Goal: Task Accomplishment & Management: Manage account settings

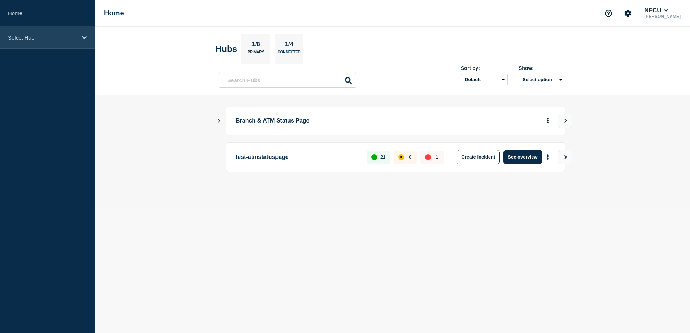
click at [52, 46] on div "Select Hub" at bounding box center [47, 38] width 94 height 22
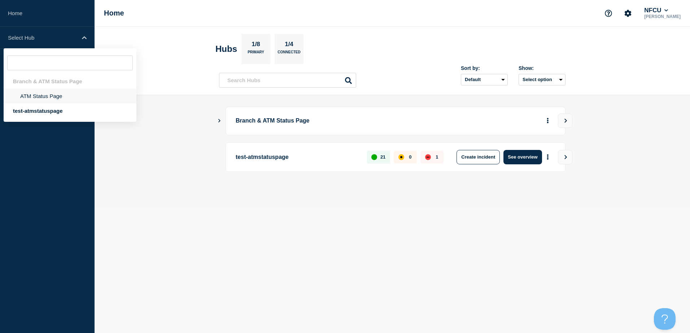
click at [23, 100] on li "ATM Status Page" at bounding box center [70, 96] width 133 height 15
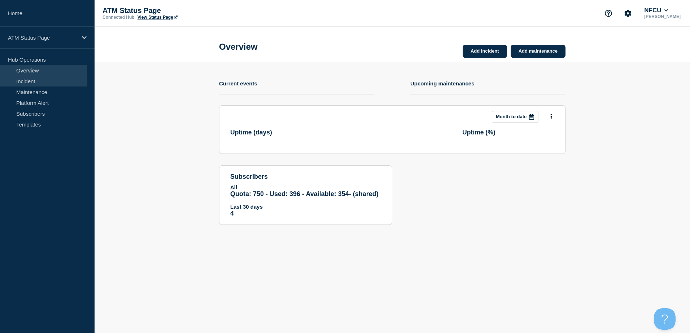
click at [30, 82] on link "Incident" at bounding box center [43, 81] width 87 height 11
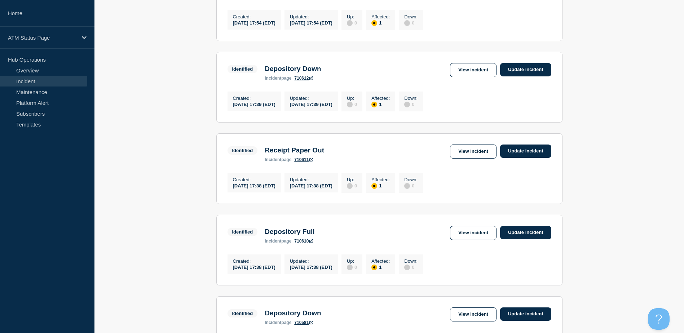
scroll to position [747, 0]
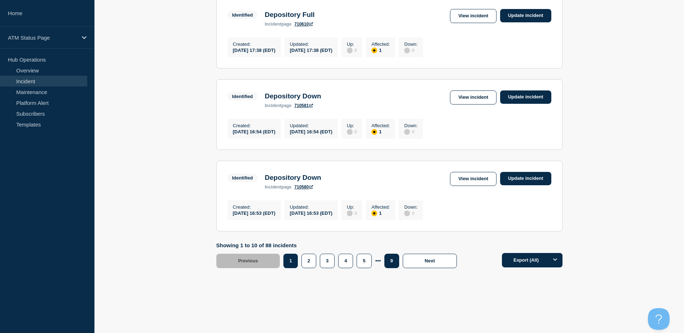
click at [388, 260] on button "9" at bounding box center [391, 261] width 15 height 14
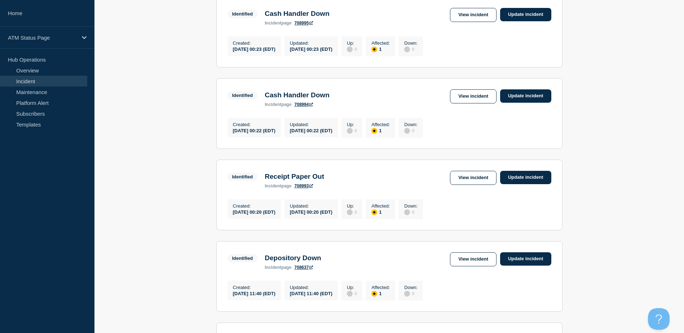
scroll to position [232, 0]
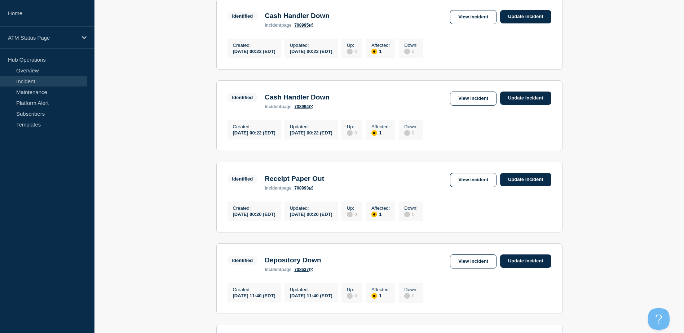
click at [683, 120] on main "All dates Filter Identified 1 Affected Depository Full Created 2025-09-06 00:27…" at bounding box center [389, 225] width 590 height 690
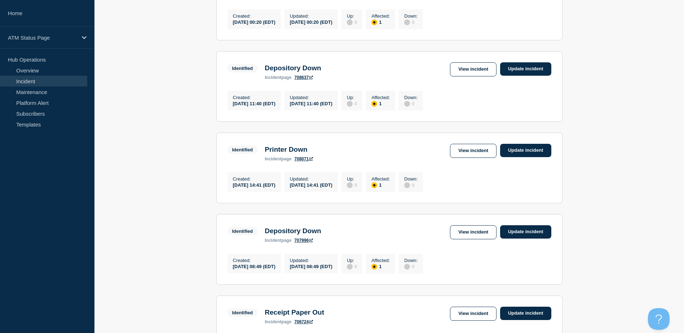
scroll to position [579, 0]
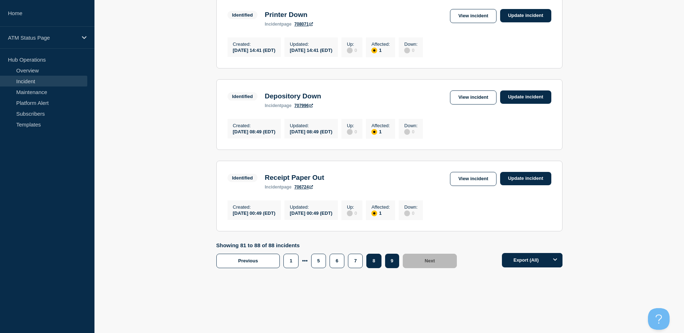
click at [378, 256] on button "8" at bounding box center [373, 261] width 15 height 14
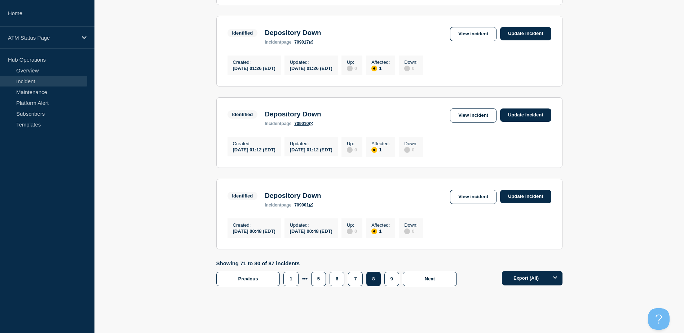
scroll to position [740, 0]
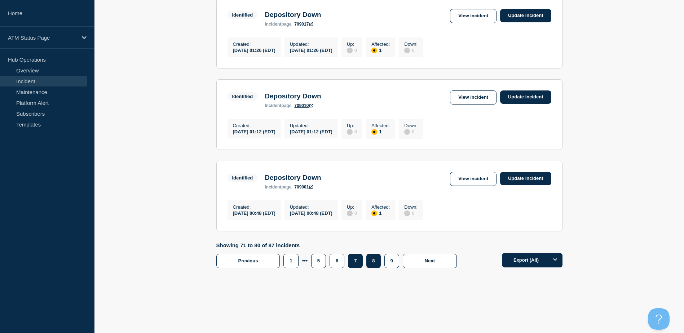
click at [357, 264] on button "7" at bounding box center [355, 261] width 15 height 14
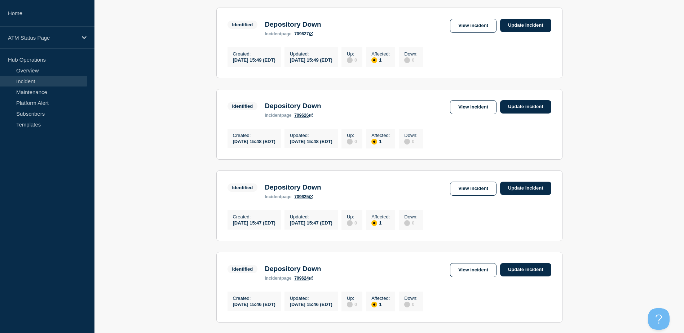
scroll to position [747, 0]
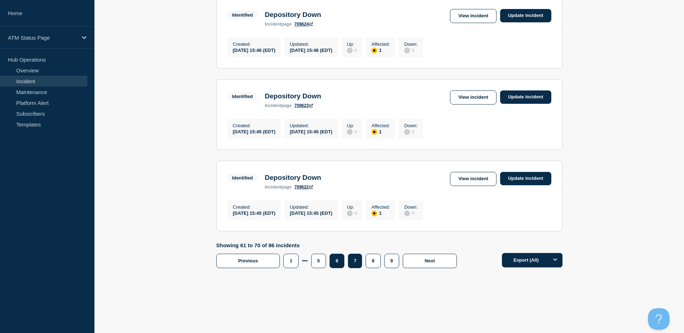
click at [339, 254] on button "6" at bounding box center [337, 261] width 15 height 14
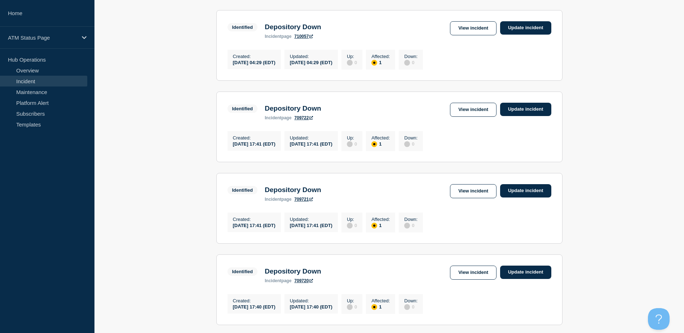
scroll to position [306, 0]
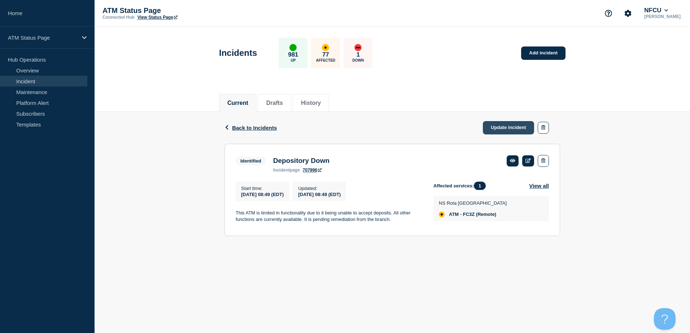
click at [517, 127] on link "Update incident" at bounding box center [508, 127] width 51 height 13
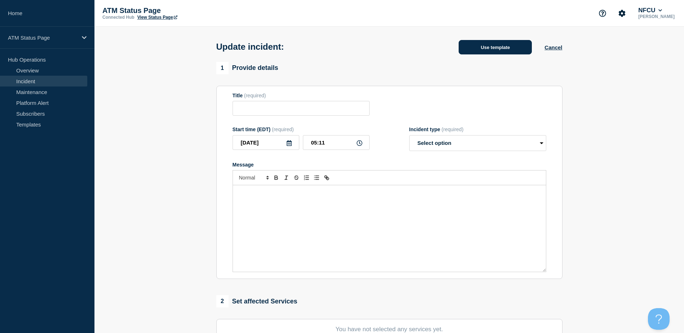
type input "Depository Down"
click at [490, 48] on button "Use template" at bounding box center [495, 47] width 73 height 14
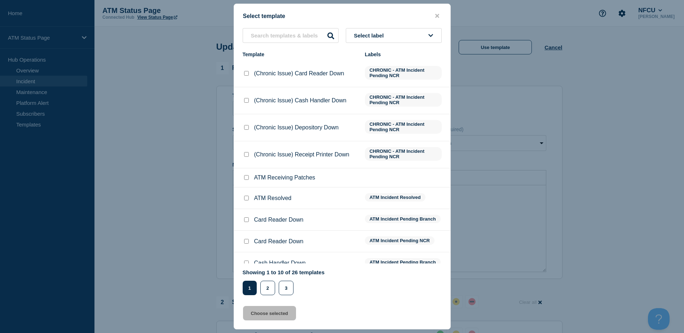
click at [436, 44] on div "Select label Template Labels (Chronic Issue) Card Reader Down CHRONIC - ATM Inc…" at bounding box center [342, 161] width 216 height 267
click at [431, 41] on button "Select label" at bounding box center [394, 35] width 96 height 15
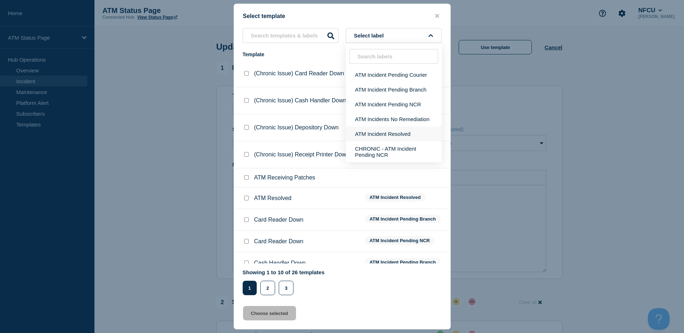
drag, startPoint x: 415, startPoint y: 134, endPoint x: 411, endPoint y: 136, distance: 3.9
click at [414, 135] on button "ATM Incident Resolved" at bounding box center [394, 134] width 96 height 15
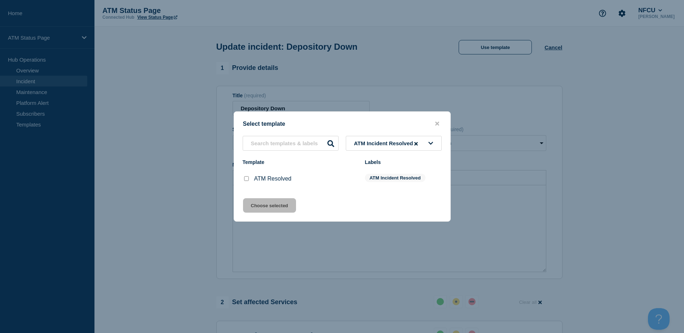
click at [246, 180] on input "ATM Resolved checkbox" at bounding box center [246, 178] width 5 height 5
checkbox input "true"
click at [261, 210] on button "Choose selected" at bounding box center [269, 205] width 53 height 14
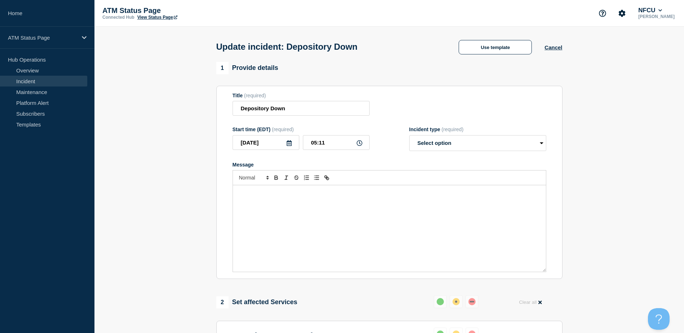
scroll to position [128, 0]
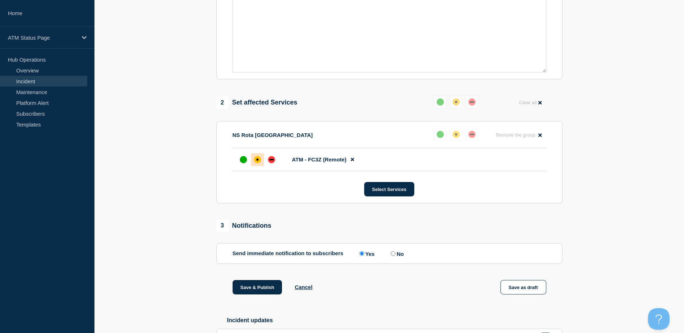
select select "resolved"
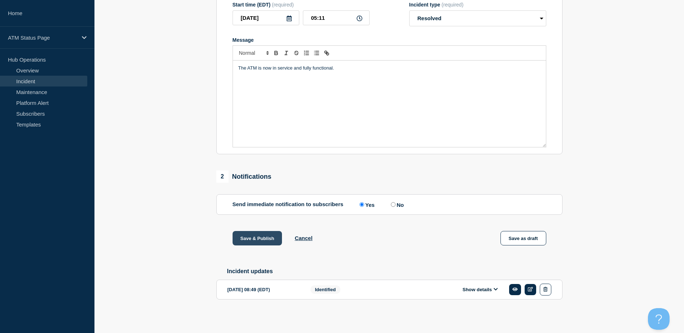
click at [262, 231] on button "Save & Publish" at bounding box center [258, 238] width 50 height 14
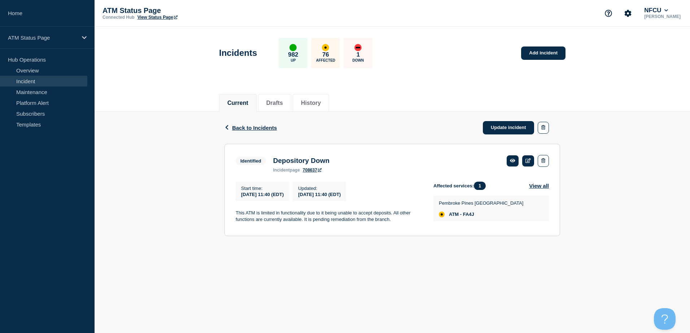
click at [469, 217] on span "ATM - FA4J" at bounding box center [461, 215] width 25 height 6
copy span "FA4J"
click at [471, 216] on span "ATM - FA8N (Remote)" at bounding box center [473, 215] width 48 height 6
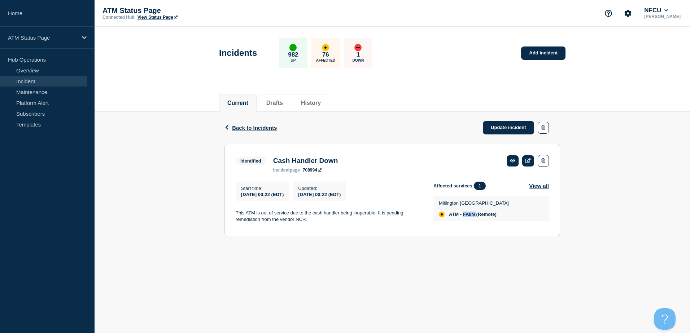
copy span "FA8N"
drag, startPoint x: 494, startPoint y: 124, endPoint x: 492, endPoint y: 121, distance: 4.0
click at [494, 124] on link "Update incident" at bounding box center [508, 127] width 51 height 13
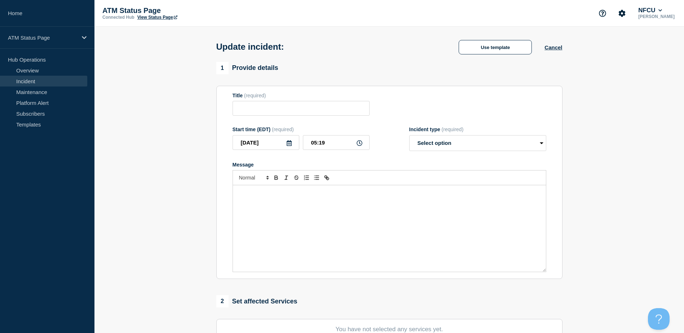
type input "Depository Down"
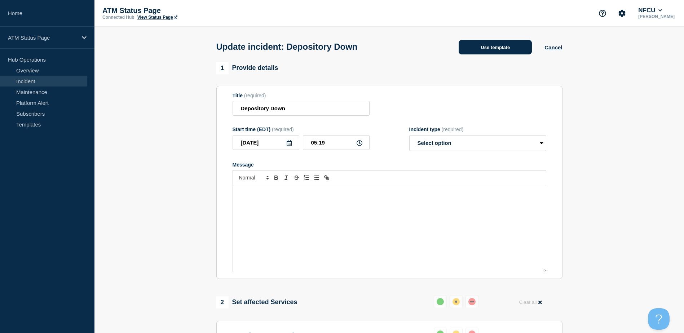
click at [471, 44] on button "Use template" at bounding box center [495, 47] width 73 height 14
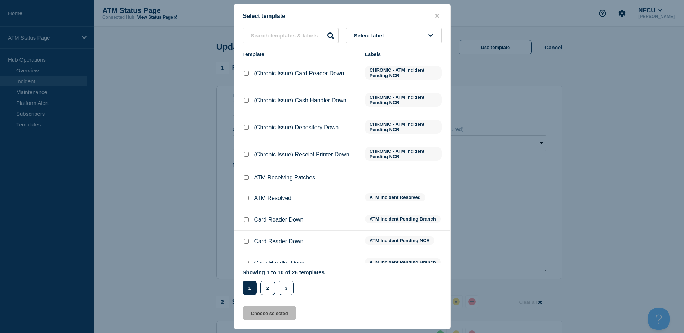
click at [428, 40] on button "Select label" at bounding box center [394, 35] width 96 height 15
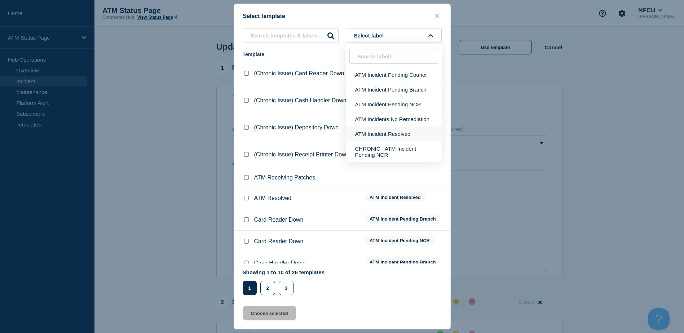
click at [405, 129] on button "ATM Incident Resolved" at bounding box center [394, 134] width 96 height 15
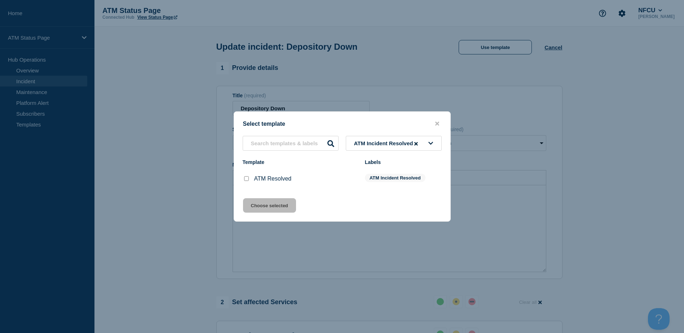
click at [246, 181] on input "ATM Resolved checkbox" at bounding box center [246, 178] width 5 height 5
checkbox input "true"
click at [263, 209] on button "Choose selected" at bounding box center [269, 205] width 53 height 14
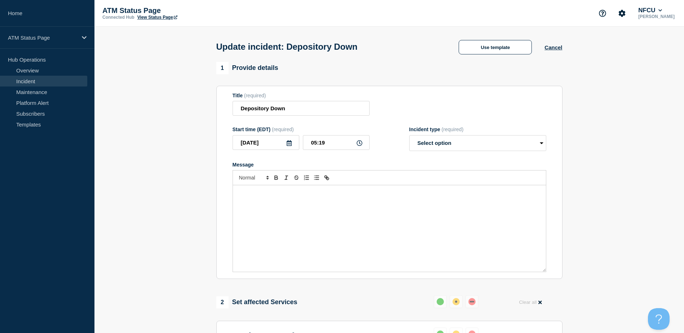
select select "resolved"
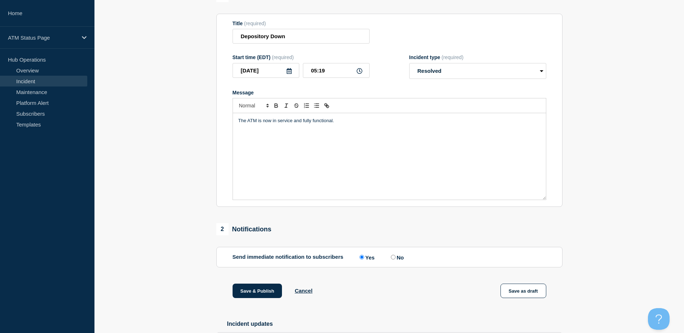
scroll to position [128, 0]
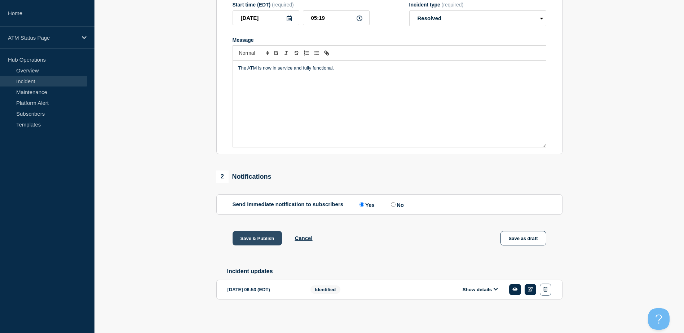
click at [252, 239] on button "Save & Publish" at bounding box center [258, 238] width 50 height 14
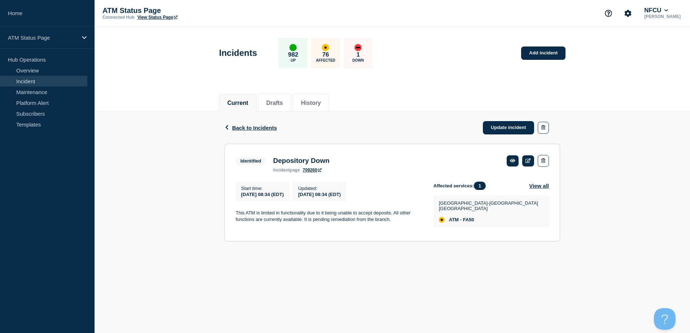
click at [474, 217] on span "ATM - FA50" at bounding box center [461, 220] width 25 height 6
copy span "FA50"
click at [469, 216] on span "ATM - FA54 (Remote)" at bounding box center [472, 215] width 47 height 6
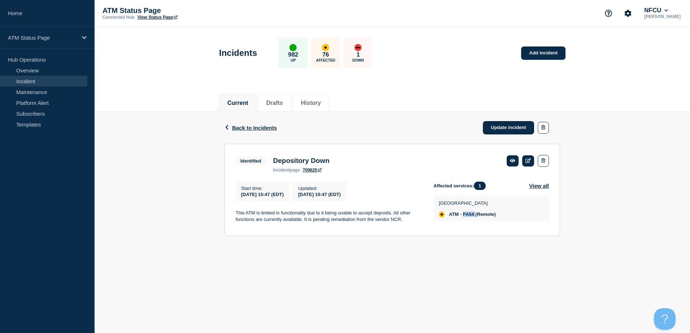
copy span "FA54"
click at [464, 217] on span "ATM - FA1B" at bounding box center [462, 215] width 26 height 6
copy span "FA1B"
click at [489, 123] on link "Update incident" at bounding box center [508, 127] width 51 height 13
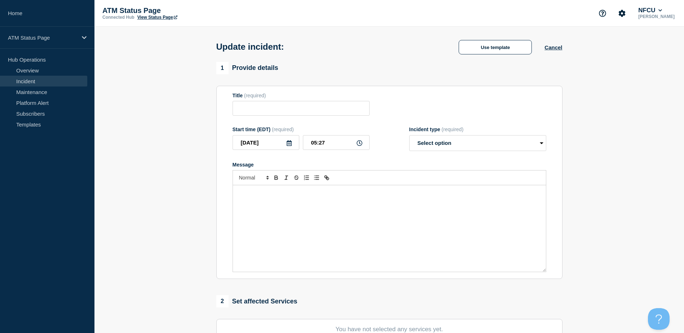
type input "Out of Cash"
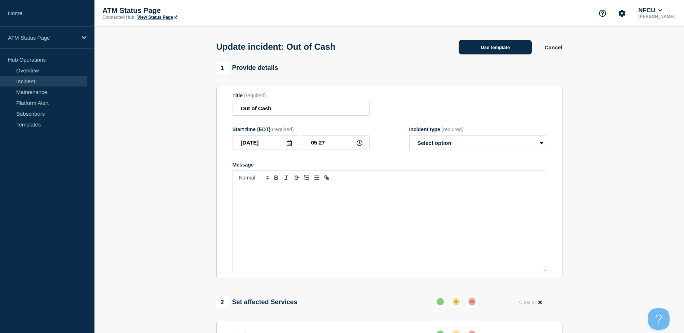
click at [478, 52] on button "Use template" at bounding box center [495, 47] width 73 height 14
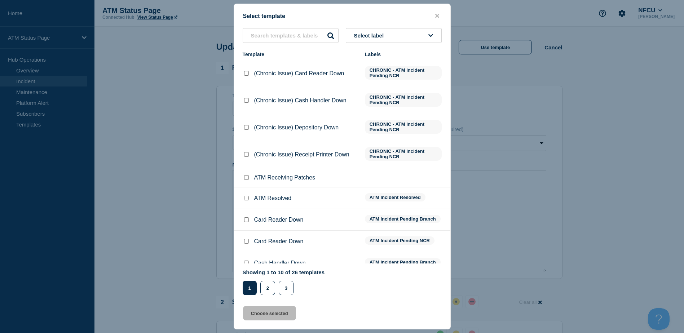
click at [367, 35] on span "Select label" at bounding box center [370, 35] width 33 height 6
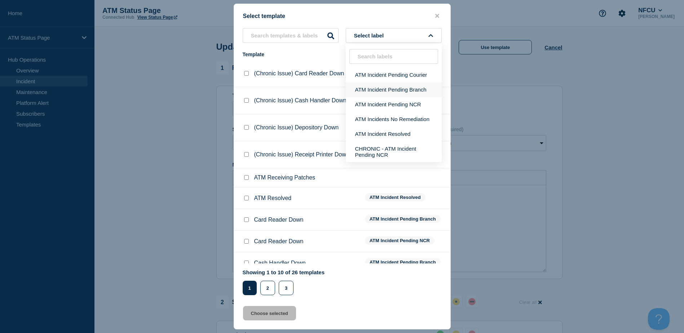
click at [373, 85] on button "ATM Incident Pending Branch" at bounding box center [394, 89] width 96 height 15
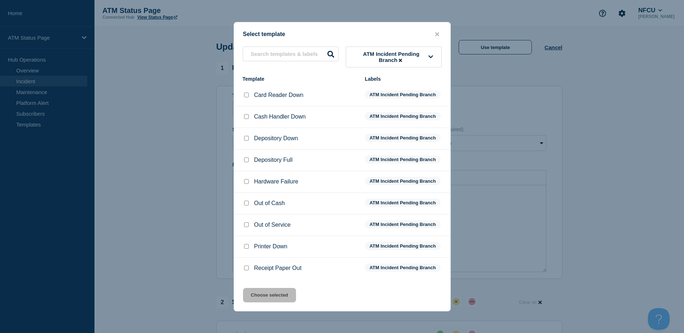
click at [245, 119] on input "Cash Handler Down checkbox" at bounding box center [246, 116] width 5 height 5
checkbox input "true"
click at [283, 290] on button "Choose selected" at bounding box center [269, 295] width 53 height 14
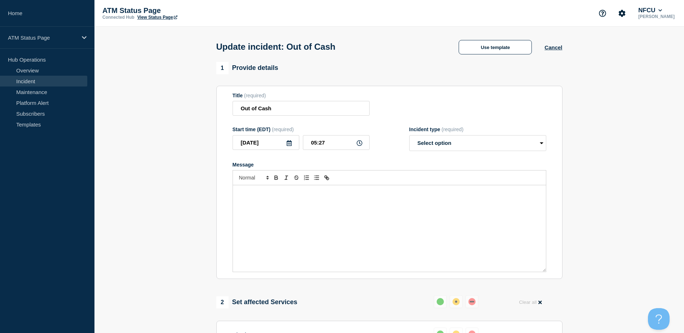
select select "identified"
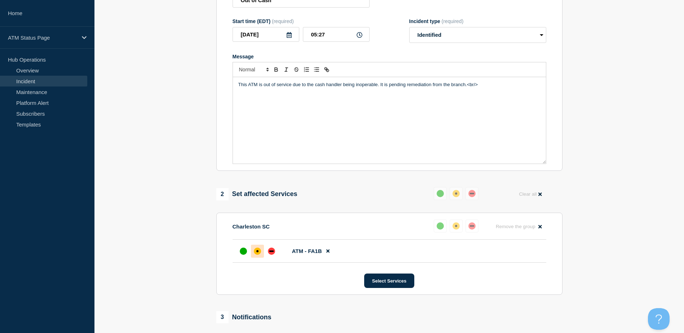
scroll to position [144, 0]
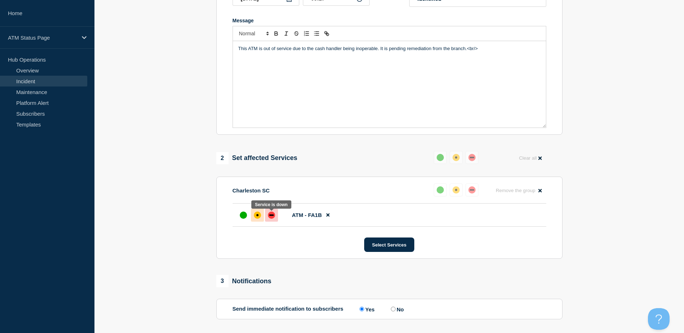
click at [265, 220] on div at bounding box center [271, 215] width 13 height 13
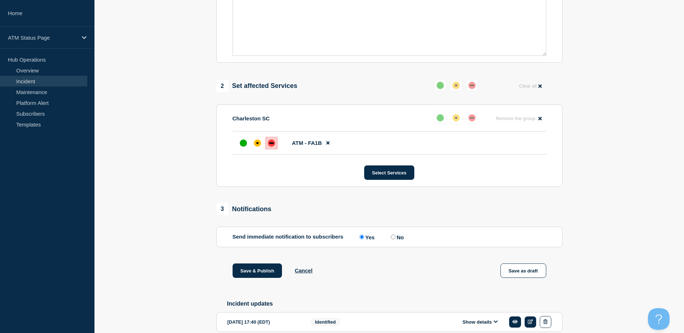
scroll to position [252, 0]
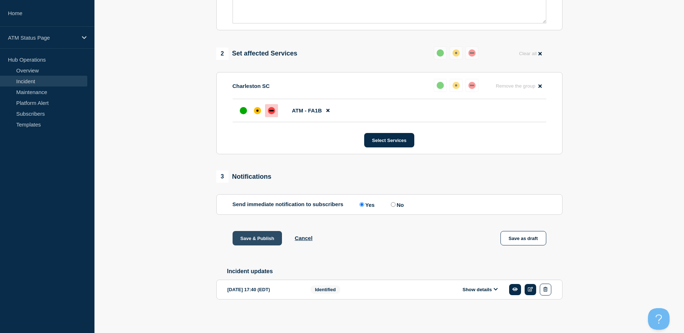
click at [264, 238] on button "Save & Publish" at bounding box center [258, 238] width 50 height 14
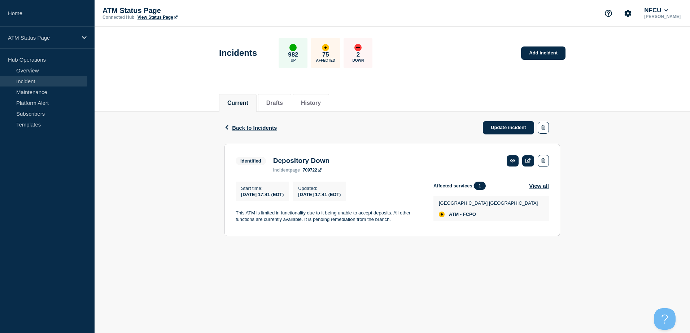
click at [535, 94] on div "Current Drafts History" at bounding box center [392, 99] width 346 height 25
